Goal: Information Seeking & Learning: Learn about a topic

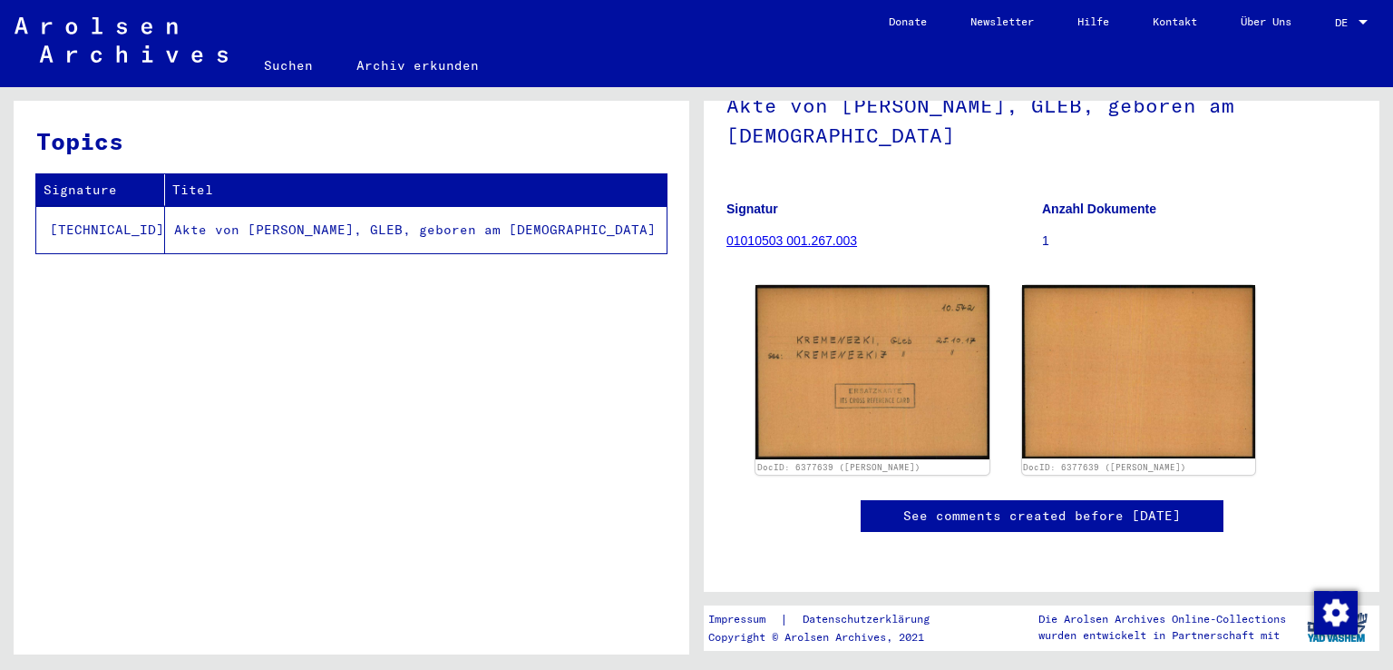
scroll to position [138, 0]
click at [399, 227] on td "Akte von [PERSON_NAME], GLEB, geboren am [DEMOGRAPHIC_DATA]" at bounding box center [416, 229] width 502 height 47
click at [1085, 201] on b "Anzahl Dokumente" at bounding box center [1099, 208] width 114 height 15
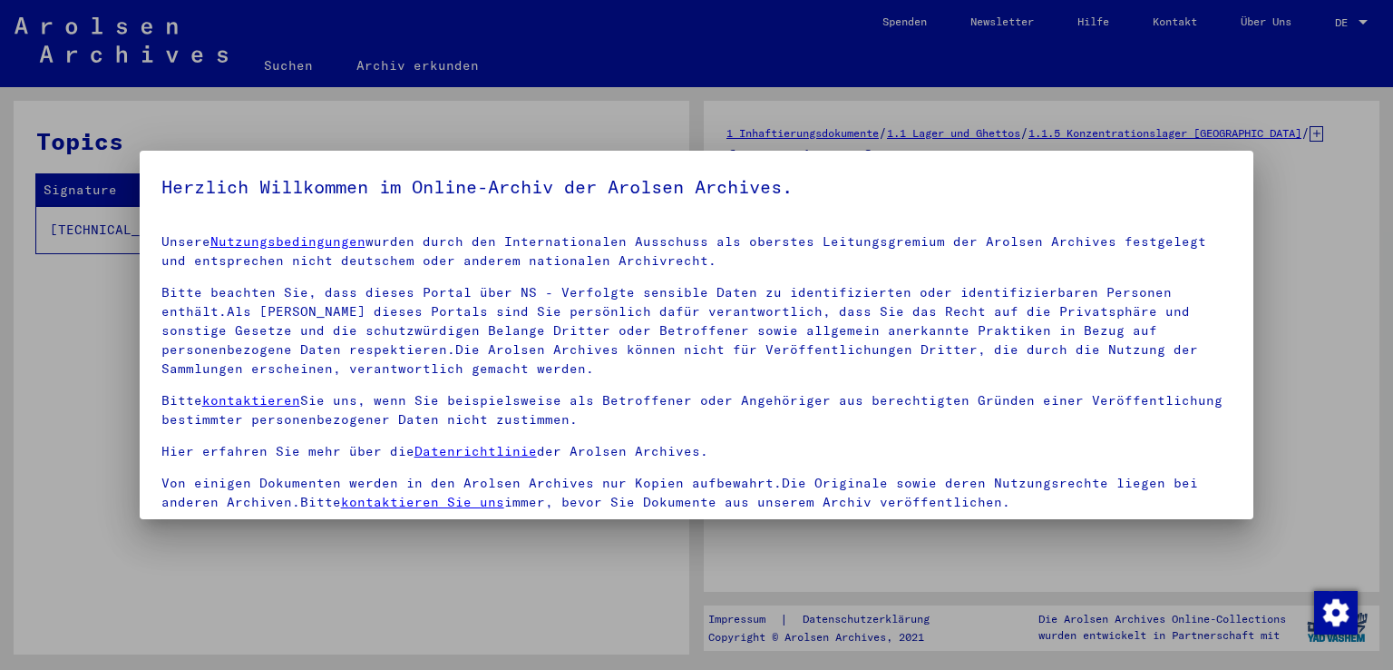
click at [1314, 371] on div at bounding box center [696, 335] width 1393 height 670
click at [1315, 436] on div at bounding box center [696, 335] width 1393 height 670
click at [1257, 269] on div at bounding box center [696, 335] width 1393 height 670
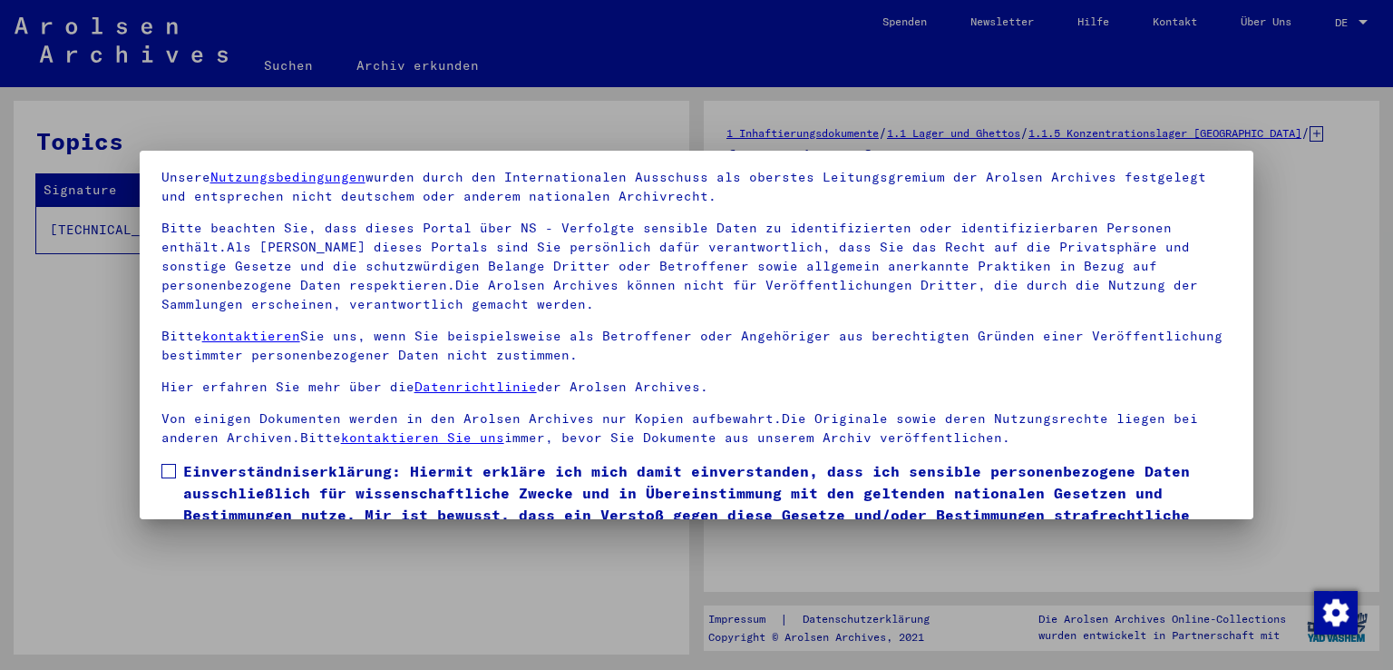
scroll to position [157, 0]
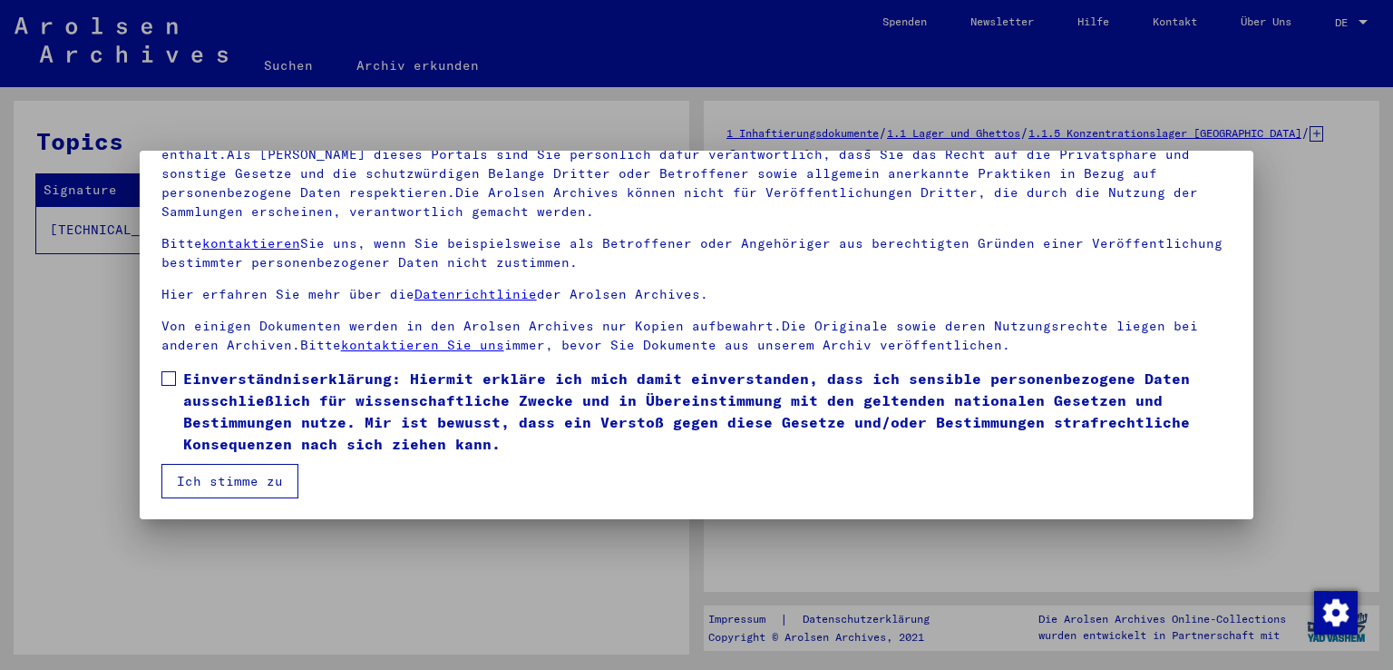
click at [225, 478] on button "Ich stimme zu" at bounding box center [229, 481] width 137 height 34
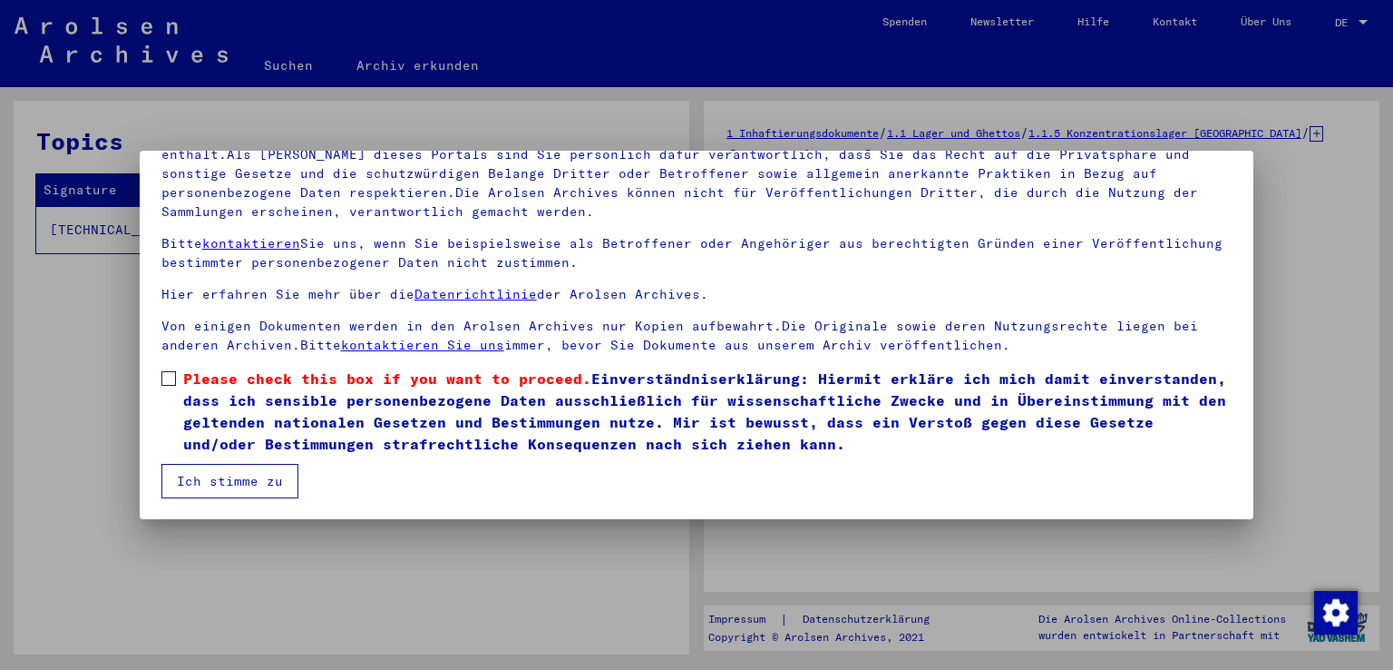
click at [163, 372] on span at bounding box center [168, 378] width 15 height 15
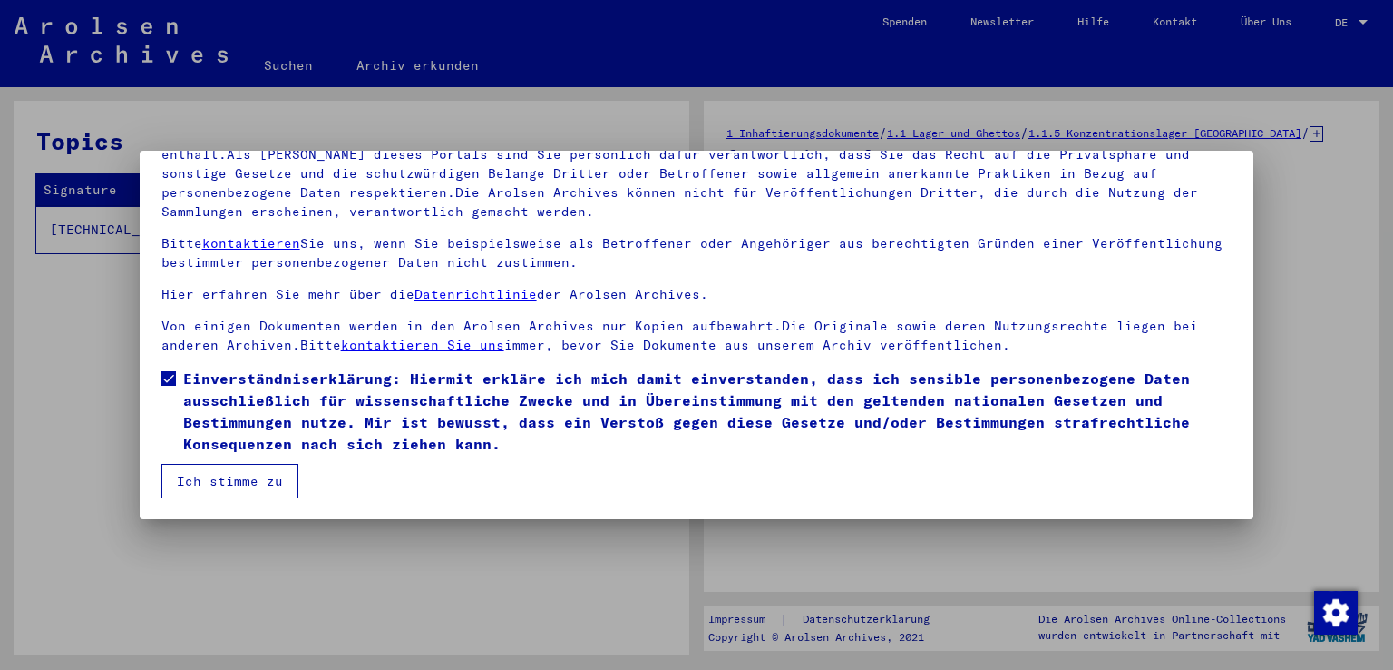
click at [217, 475] on button "Ich stimme zu" at bounding box center [229, 481] width 137 height 34
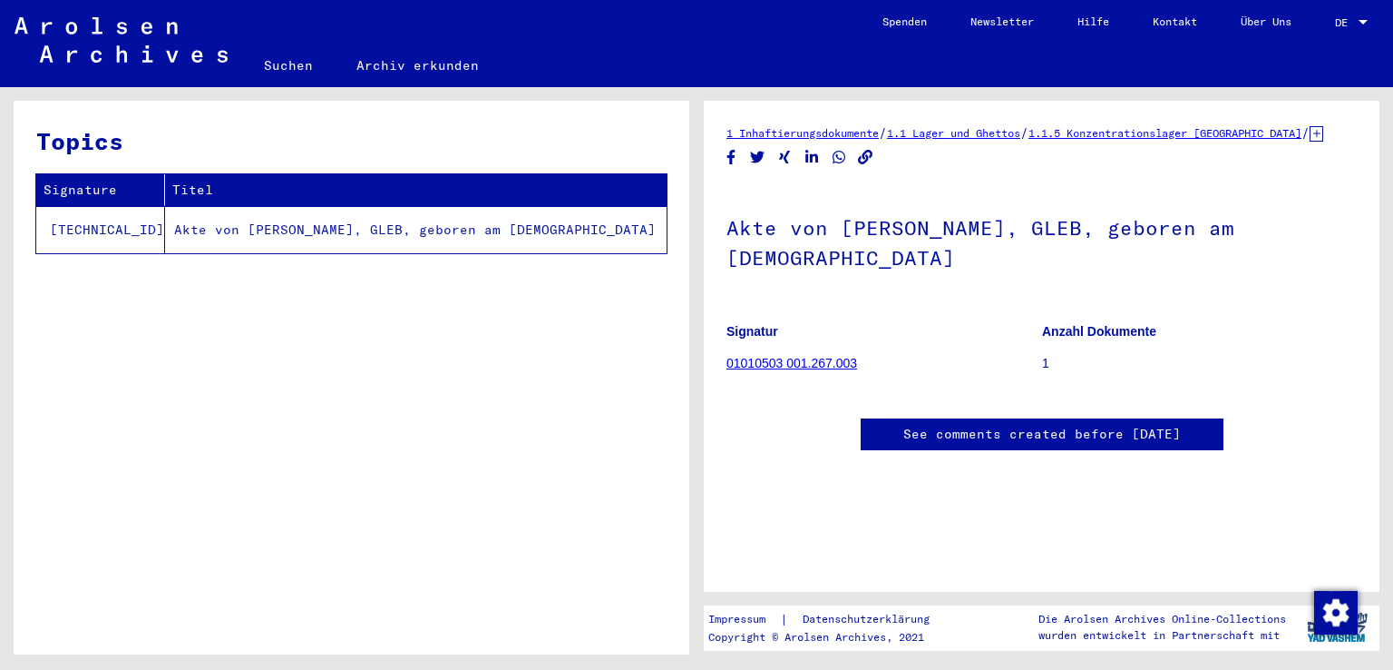
click at [1201, 134] on link "1.1.5 Konzentrationslager [GEOGRAPHIC_DATA]" at bounding box center [1165, 133] width 273 height 14
